Goal: Check status: Check status

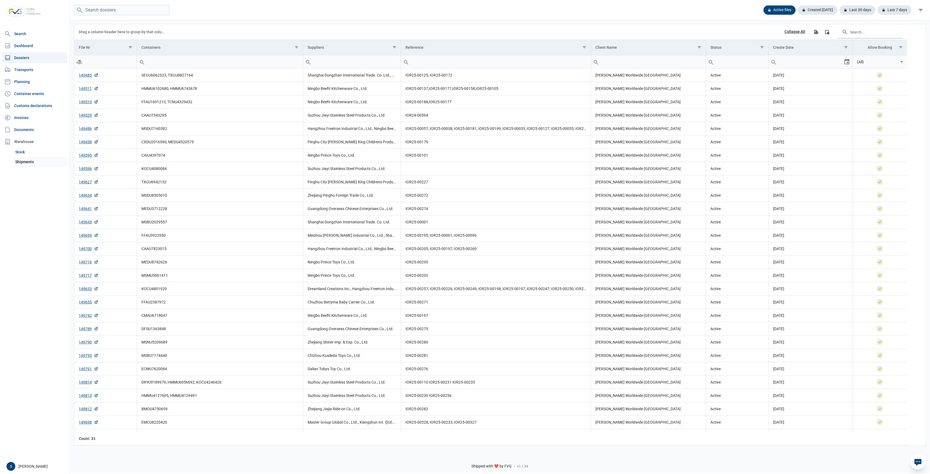
click at [27, 159] on link "Shipments" at bounding box center [40, 162] width 54 height 10
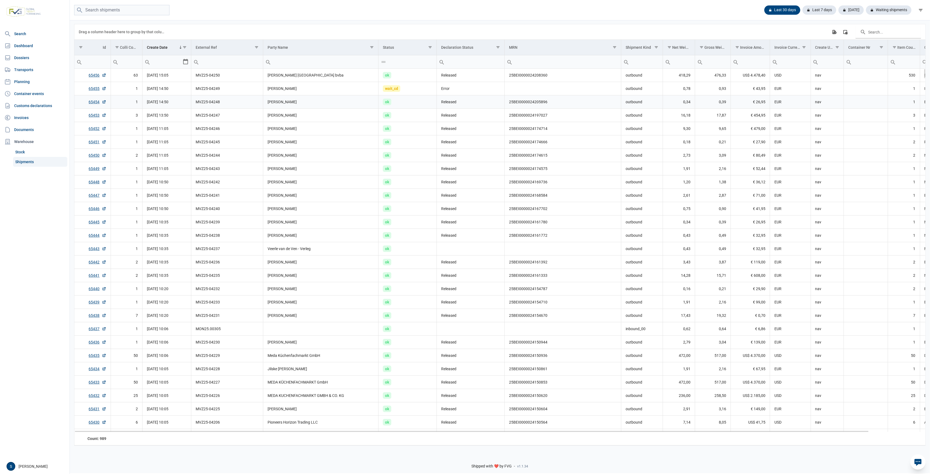
click at [421, 99] on td "ok" at bounding box center [408, 101] width 58 height 13
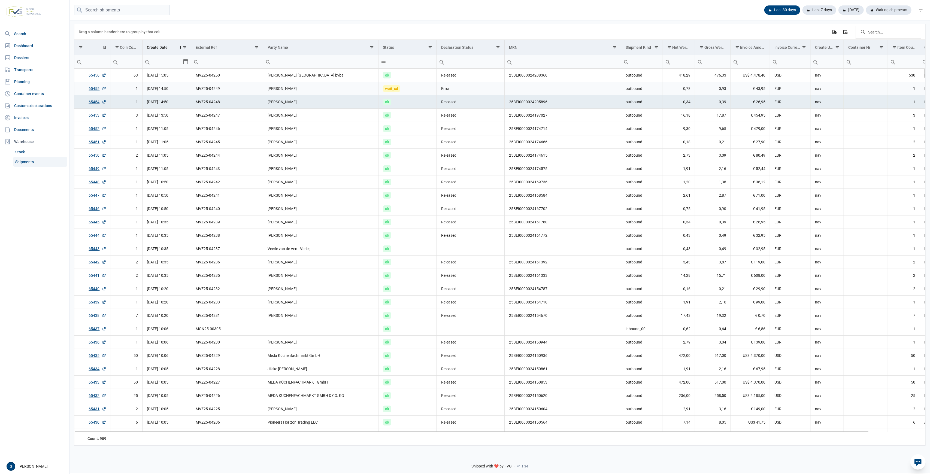
click at [314, 90] on td "[PERSON_NAME]" at bounding box center [320, 88] width 115 height 13
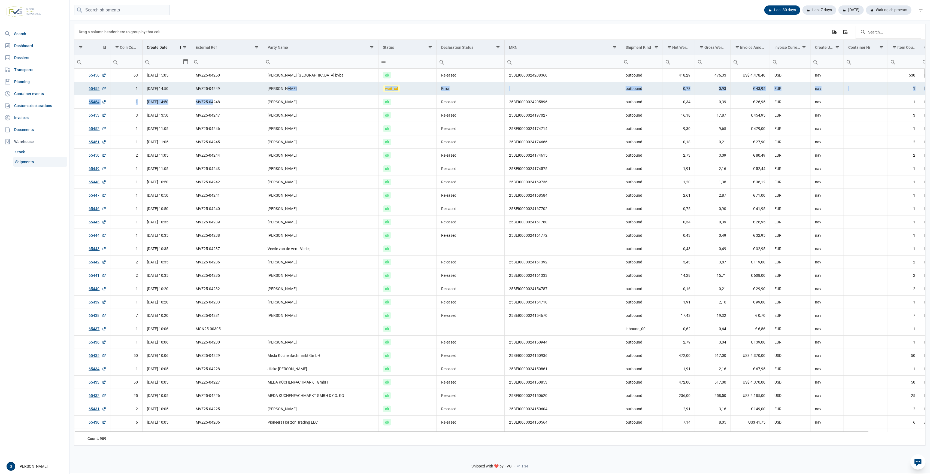
drag, startPoint x: 213, startPoint y: 97, endPoint x: 285, endPoint y: 86, distance: 72.5
drag, startPoint x: 203, startPoint y: 89, endPoint x: 331, endPoint y: 89, distance: 128.1
click at [208, 89] on td "MVZ25-04249" at bounding box center [227, 88] width 72 height 13
drag, startPoint x: 394, startPoint y: 89, endPoint x: 405, endPoint y: 89, distance: 10.4
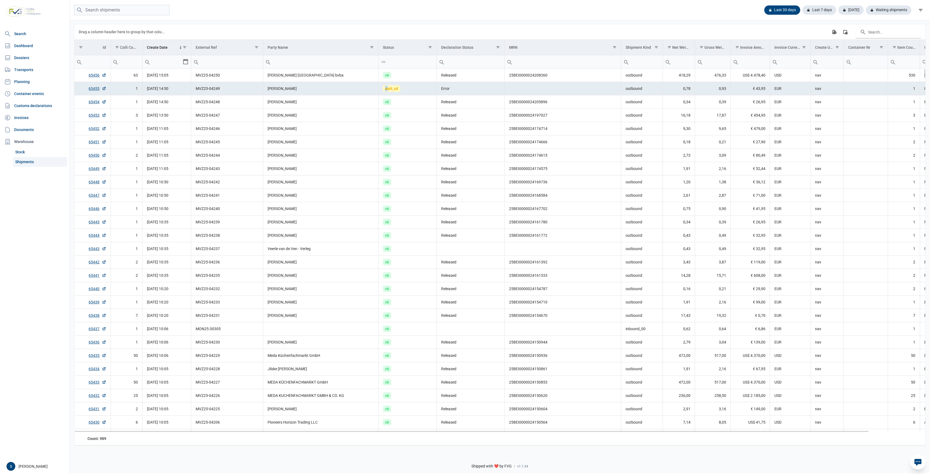
click at [401, 89] on td "wait_cd" at bounding box center [408, 88] width 58 height 13
drag, startPoint x: 462, startPoint y: 90, endPoint x: 242, endPoint y: 86, distance: 219.7
click at [438, 90] on td "Error" at bounding box center [471, 88] width 68 height 13
click at [240, 87] on td "MVZ25-04249" at bounding box center [227, 88] width 72 height 13
click at [112, 92] on td "1" at bounding box center [127, 88] width 32 height 13
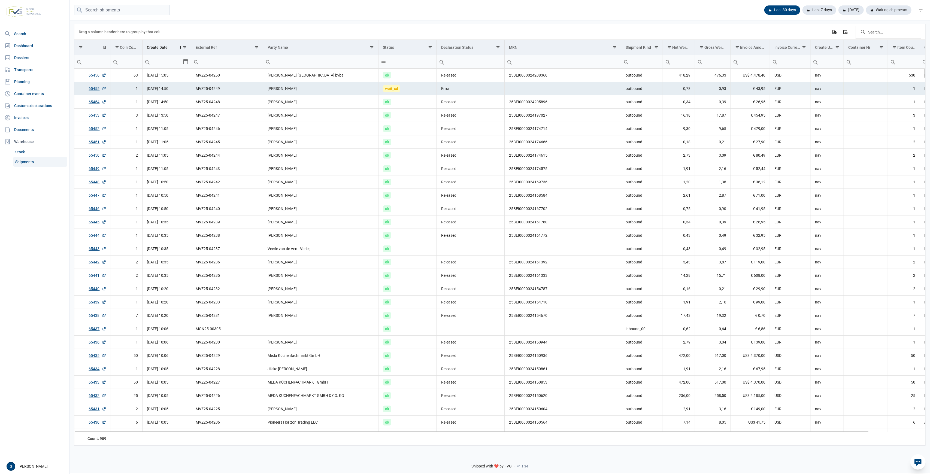
click at [168, 90] on span "[DATE] 14:50" at bounding box center [158, 88] width 22 height 4
drag, startPoint x: 288, startPoint y: 89, endPoint x: 688, endPoint y: 102, distance: 400.3
click at [558, 101] on td "outbound" at bounding box center [642, 101] width 42 height 13
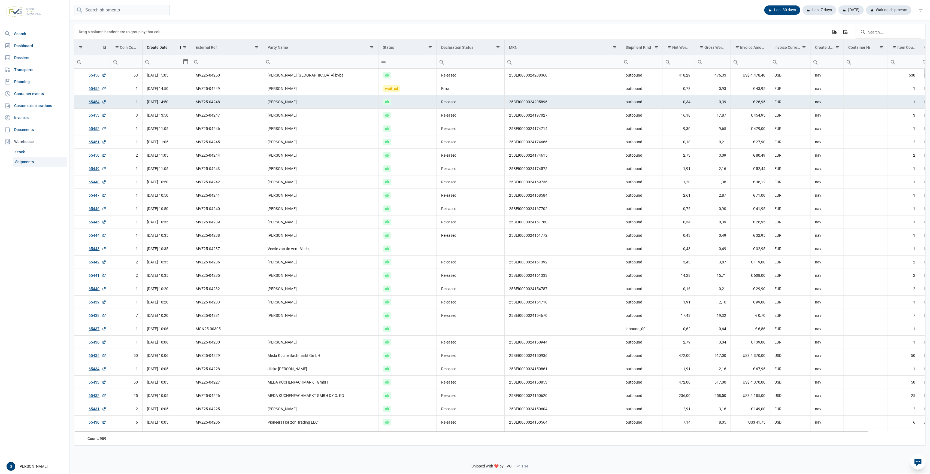
click at [364, 103] on td "[PERSON_NAME]" at bounding box center [320, 101] width 115 height 13
click at [365, 93] on td "[PERSON_NAME]" at bounding box center [320, 88] width 115 height 13
